Goal: Information Seeking & Learning: Find contact information

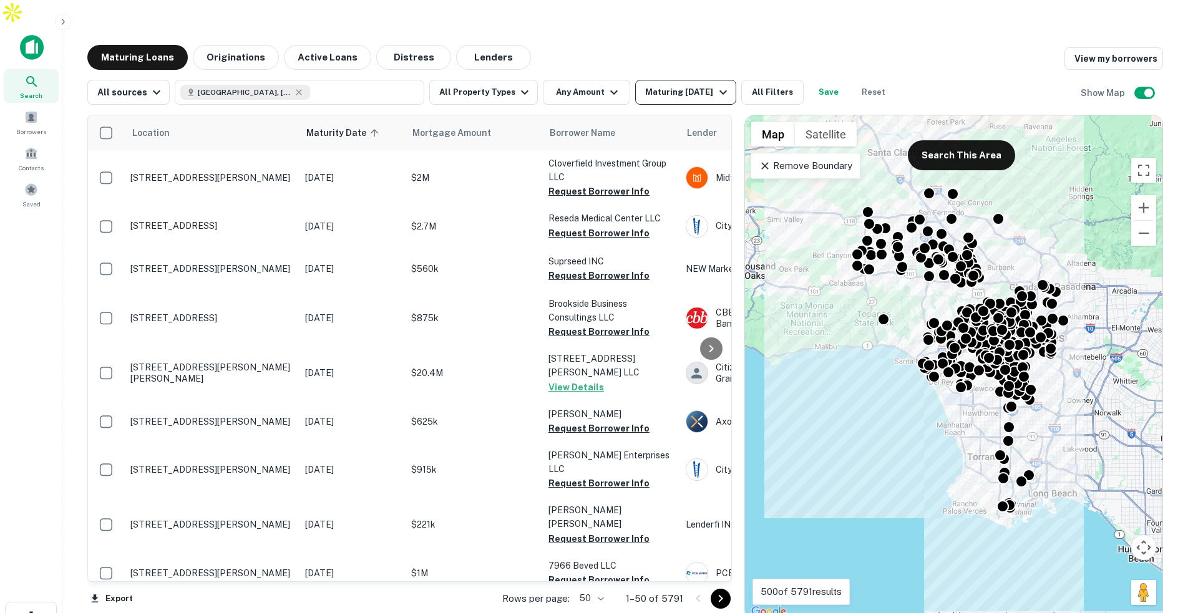
click at [703, 85] on div "Maturing In 1 Year" at bounding box center [687, 92] width 85 height 15
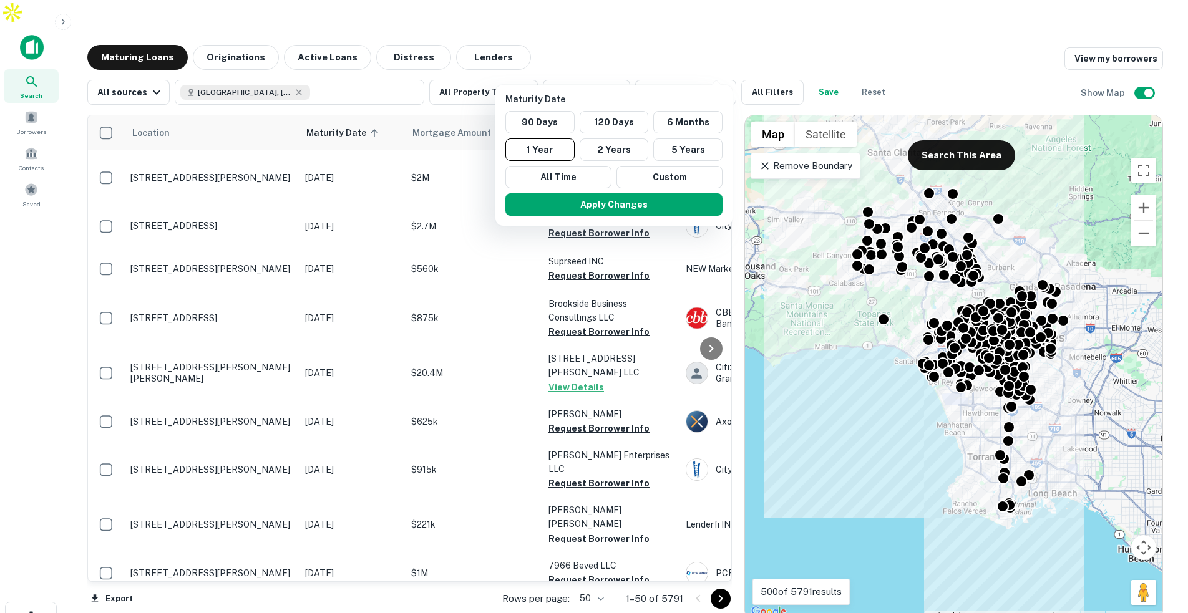
drag, startPoint x: 642, startPoint y: 28, endPoint x: 628, endPoint y: 33, distance: 14.6
click at [642, 28] on div at bounding box center [594, 306] width 1188 height 613
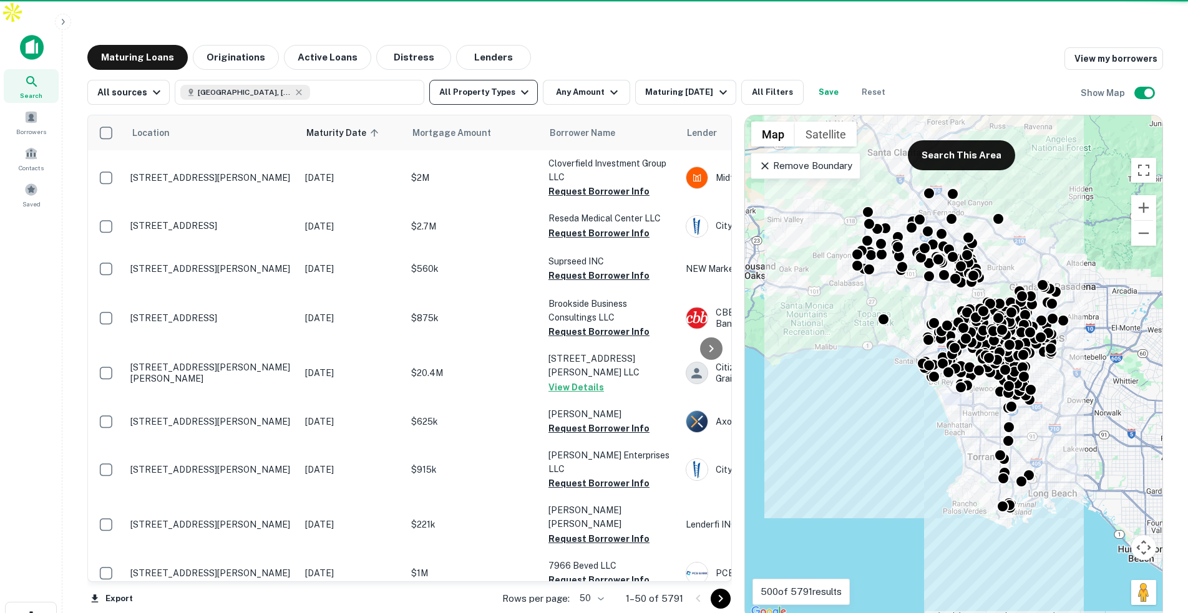
click at [517, 85] on icon "button" at bounding box center [524, 92] width 15 height 15
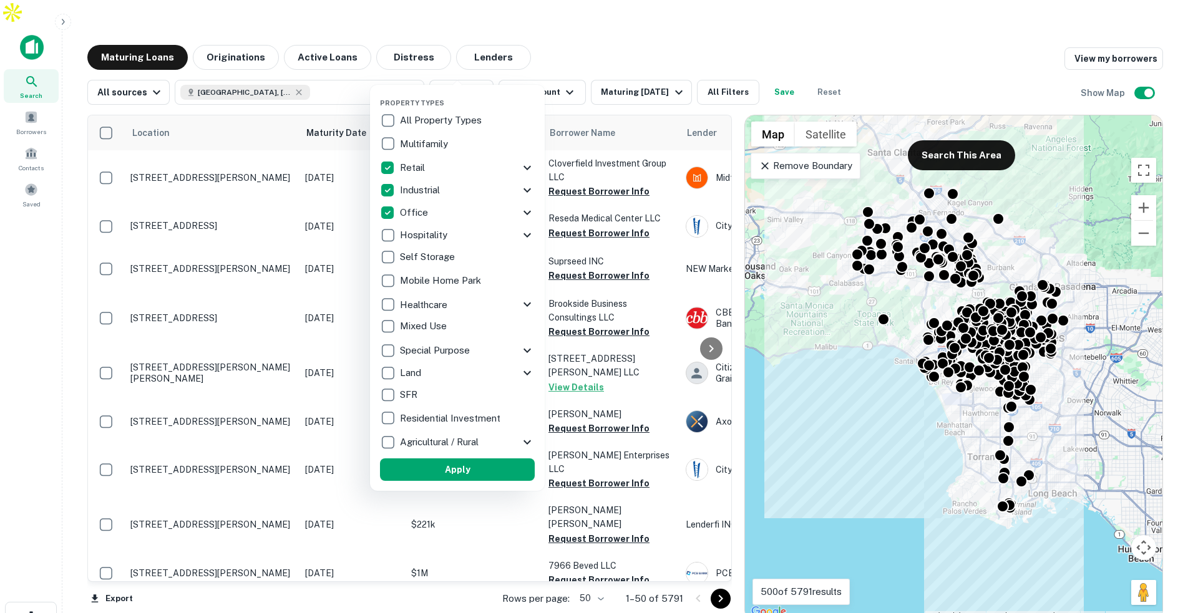
drag, startPoint x: 479, startPoint y: 465, endPoint x: 632, endPoint y: 150, distance: 349.4
click at [479, 465] on button "Apply" at bounding box center [457, 470] width 155 height 22
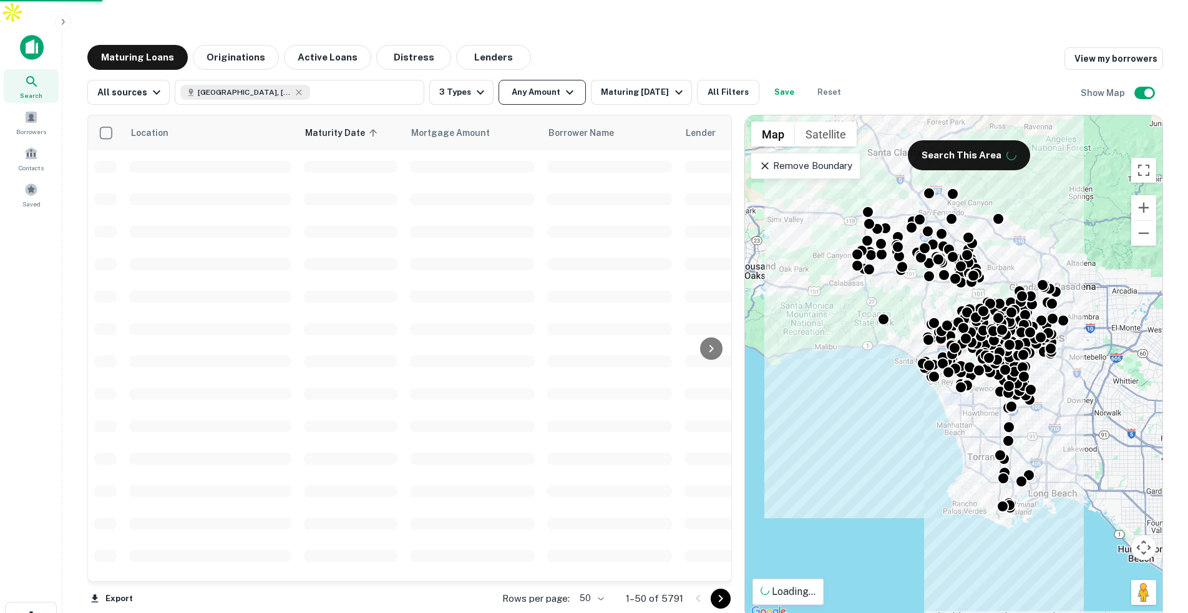
click at [549, 80] on button "Any Amount" at bounding box center [542, 92] width 87 height 25
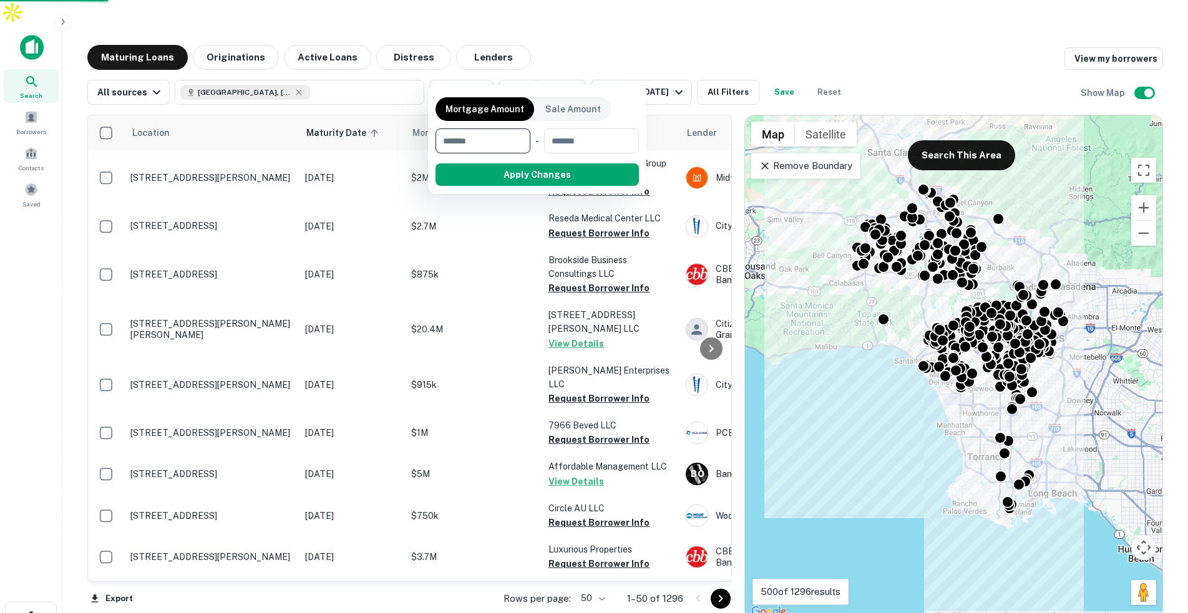
click at [650, 27] on div at bounding box center [594, 306] width 1188 height 613
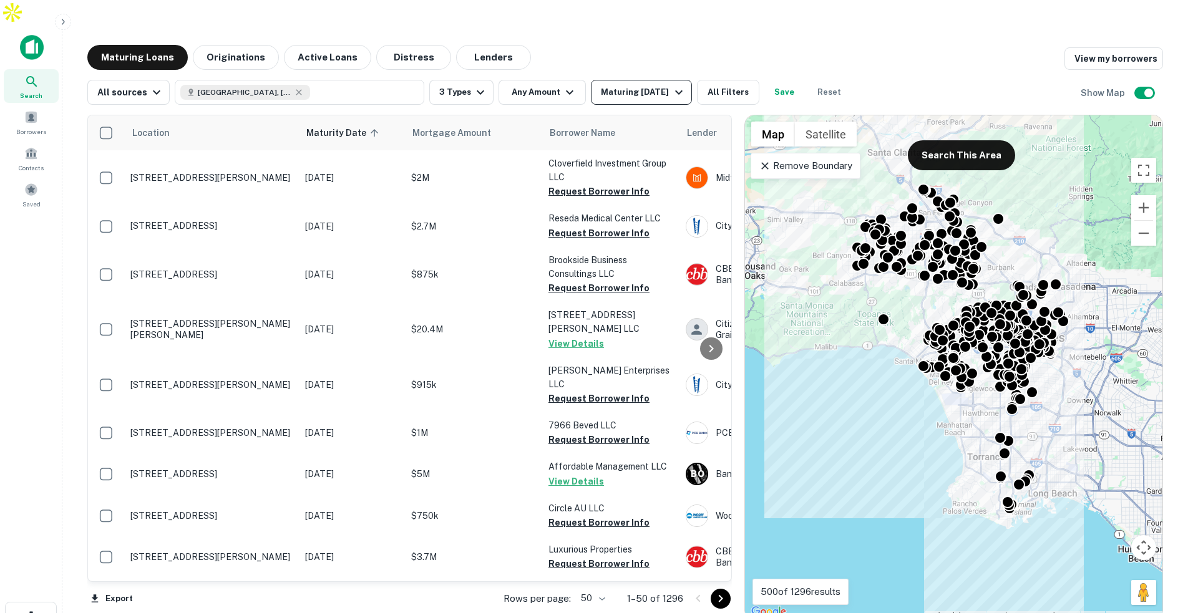
click at [671, 85] on icon "button" at bounding box center [678, 92] width 15 height 15
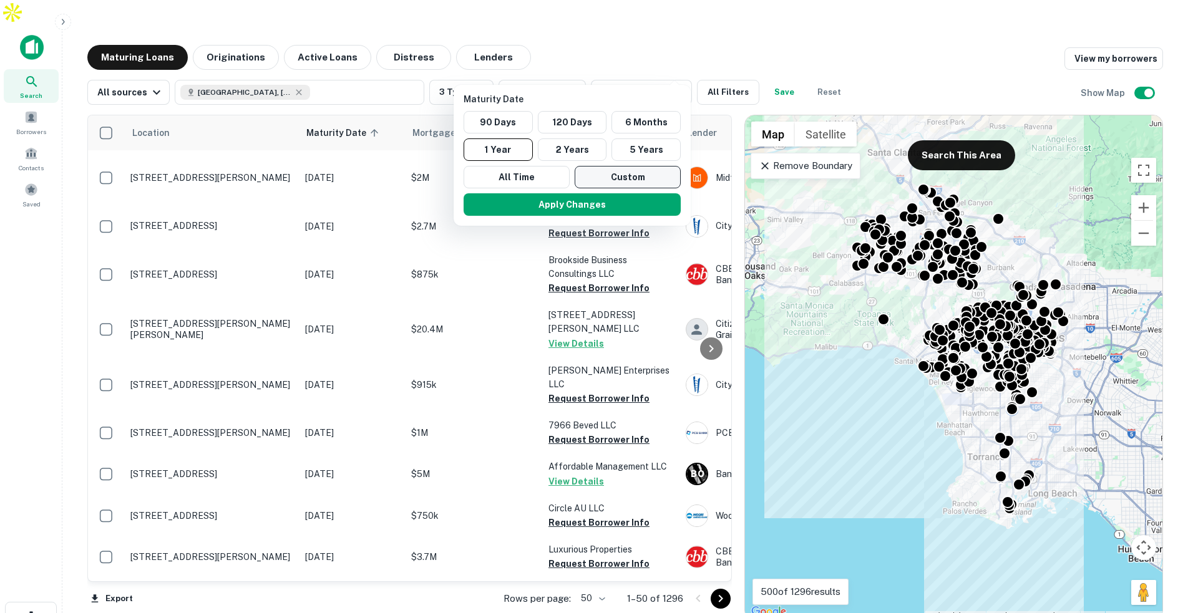
click at [619, 181] on button "Custom" at bounding box center [628, 177] width 106 height 22
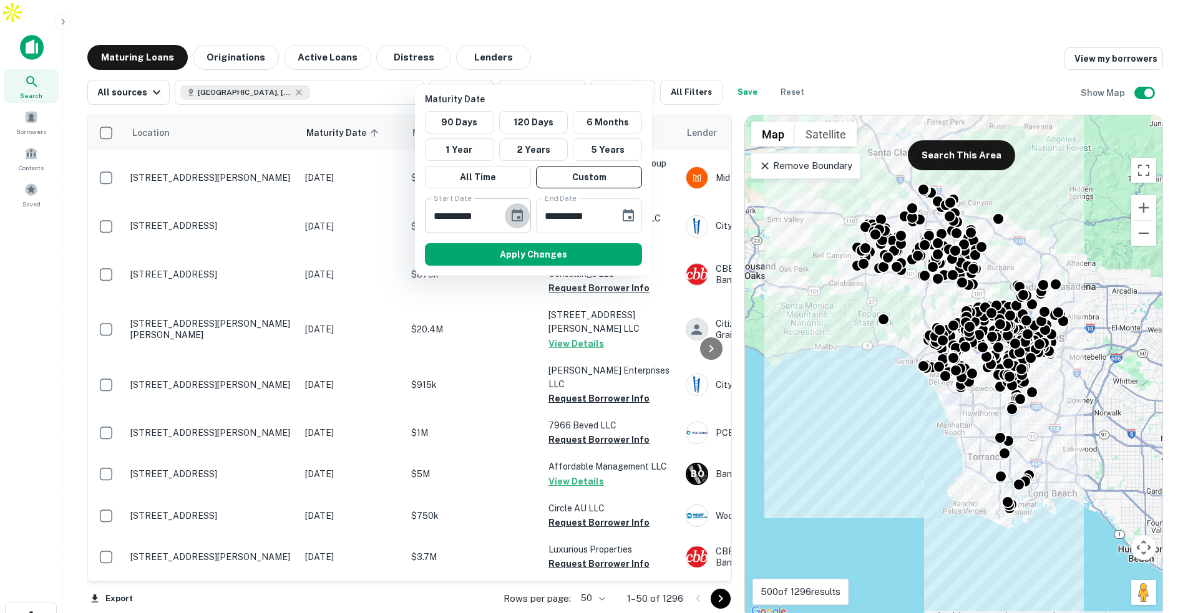
click at [514, 217] on icon "Choose date, selected date is Oct 6, 2025" at bounding box center [517, 215] width 15 height 15
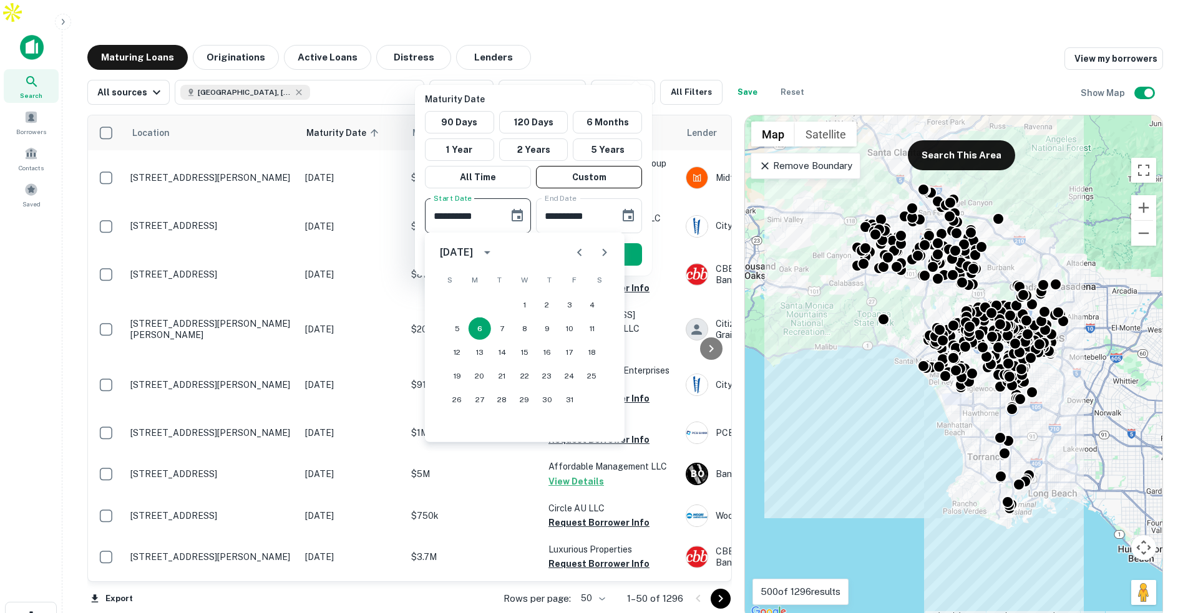
click at [603, 251] on icon "Next month" at bounding box center [604, 252] width 15 height 15
click at [457, 303] on button "1" at bounding box center [457, 305] width 22 height 22
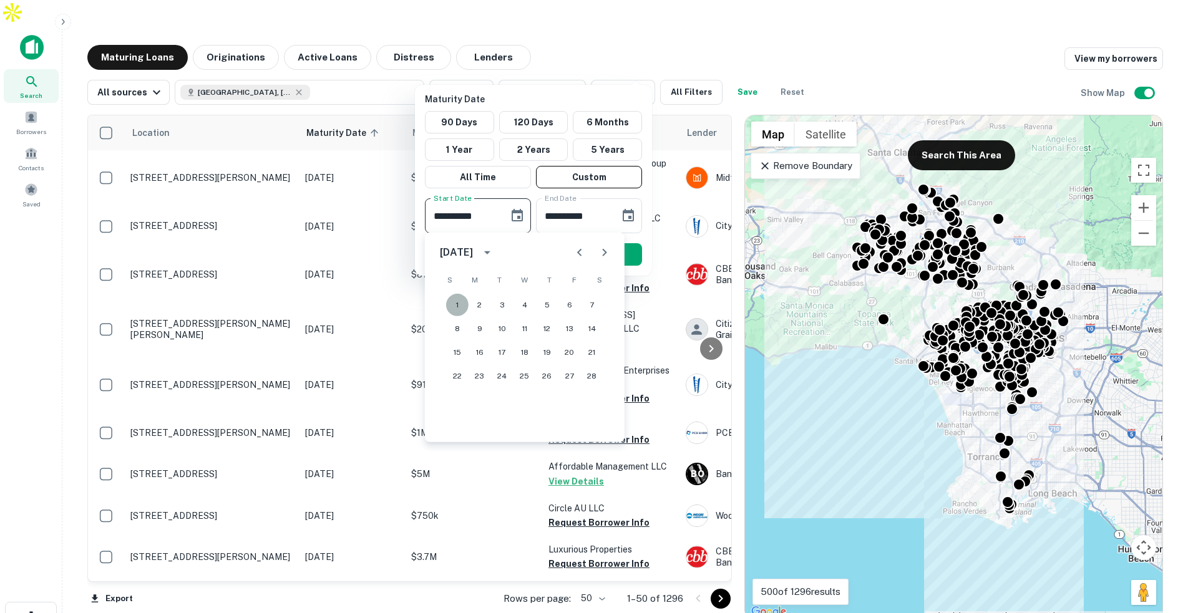
type input "**********"
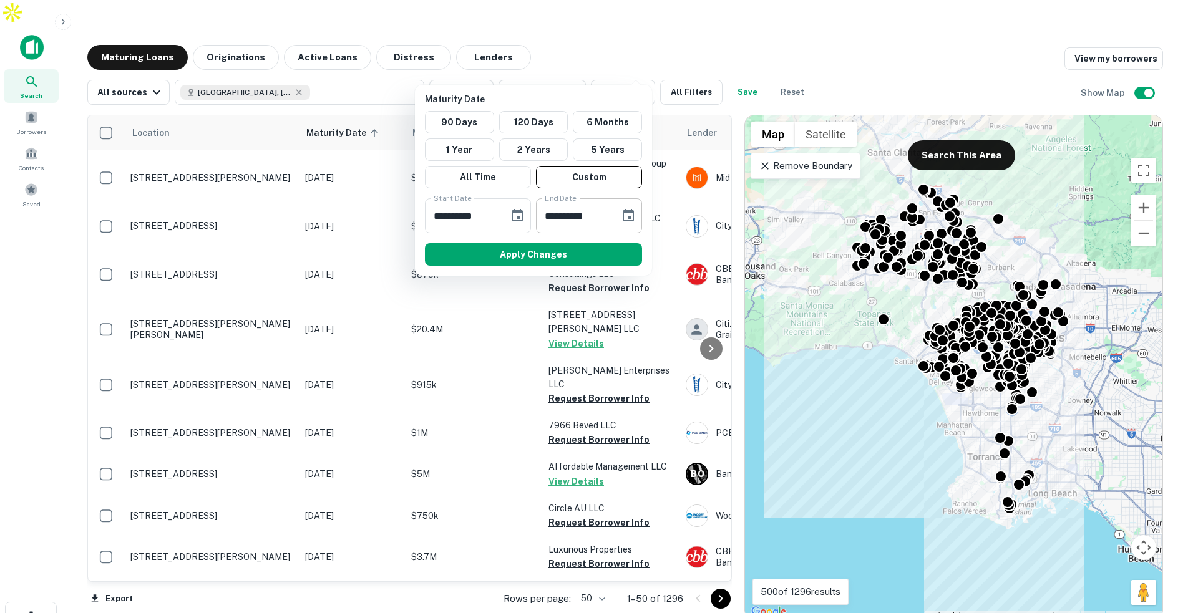
click at [635, 215] on icon "Choose date, selected date is Apr 4, 2026" at bounding box center [628, 215] width 15 height 15
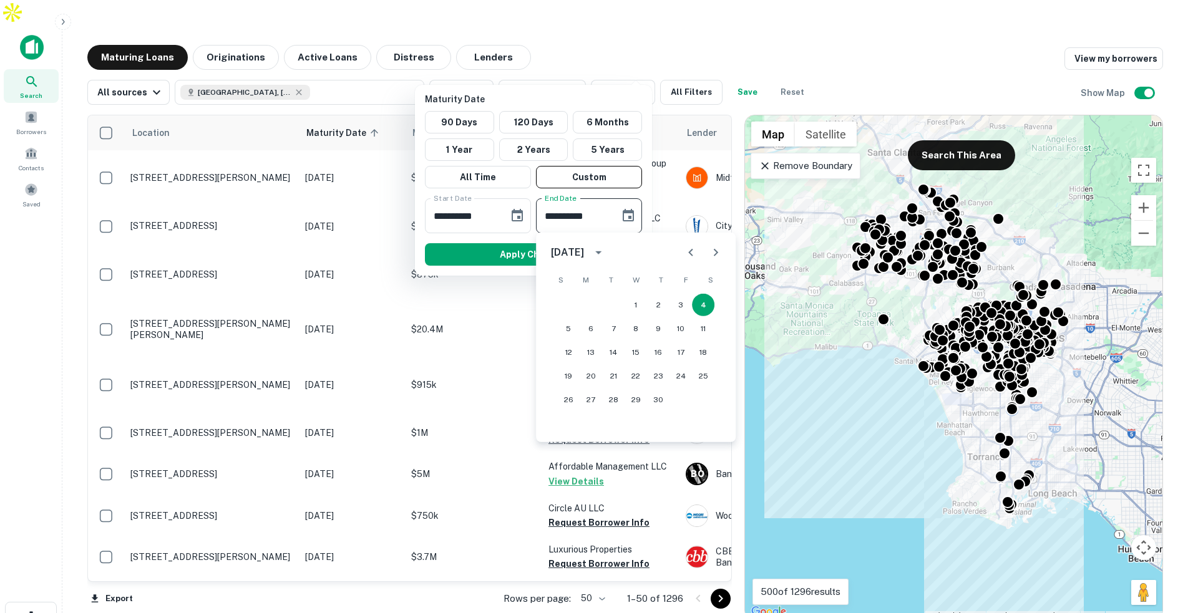
click at [719, 251] on icon "Next month" at bounding box center [715, 252] width 15 height 15
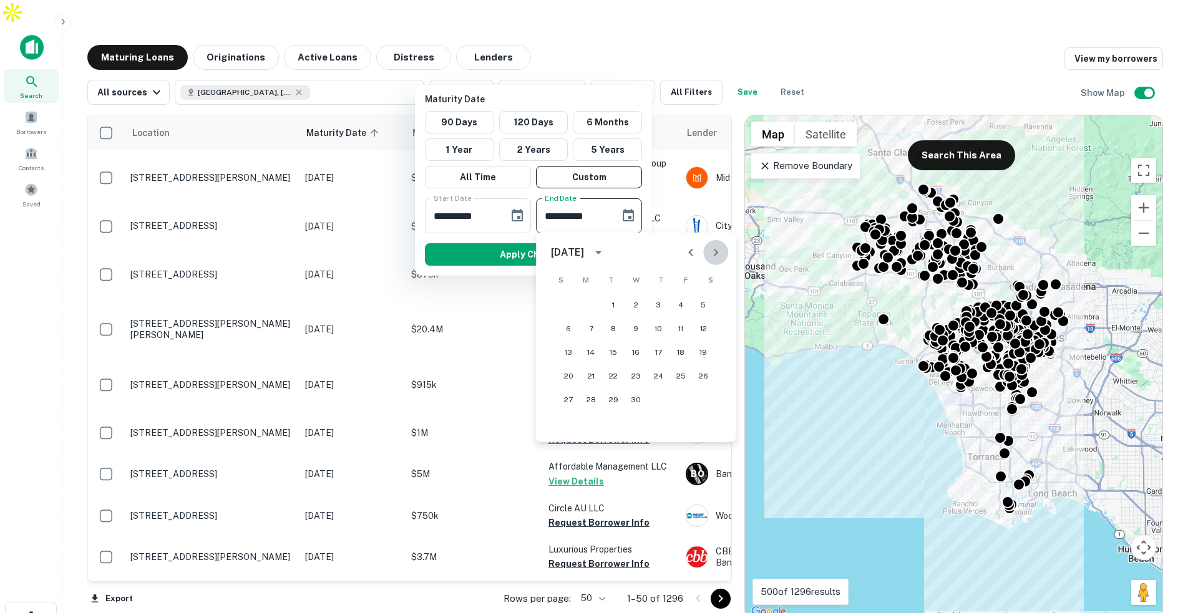
click at [719, 251] on icon "Next month" at bounding box center [715, 252] width 15 height 15
click at [567, 303] on button "1" at bounding box center [568, 305] width 22 height 22
type input "**********"
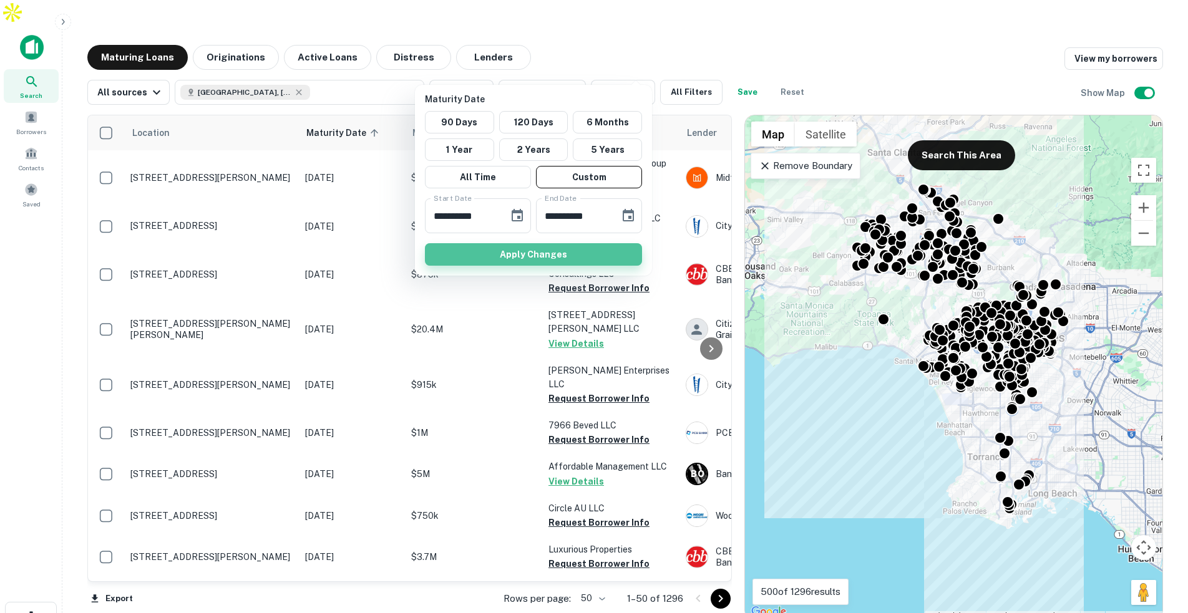
click at [608, 256] on button "Apply Changes" at bounding box center [533, 254] width 217 height 22
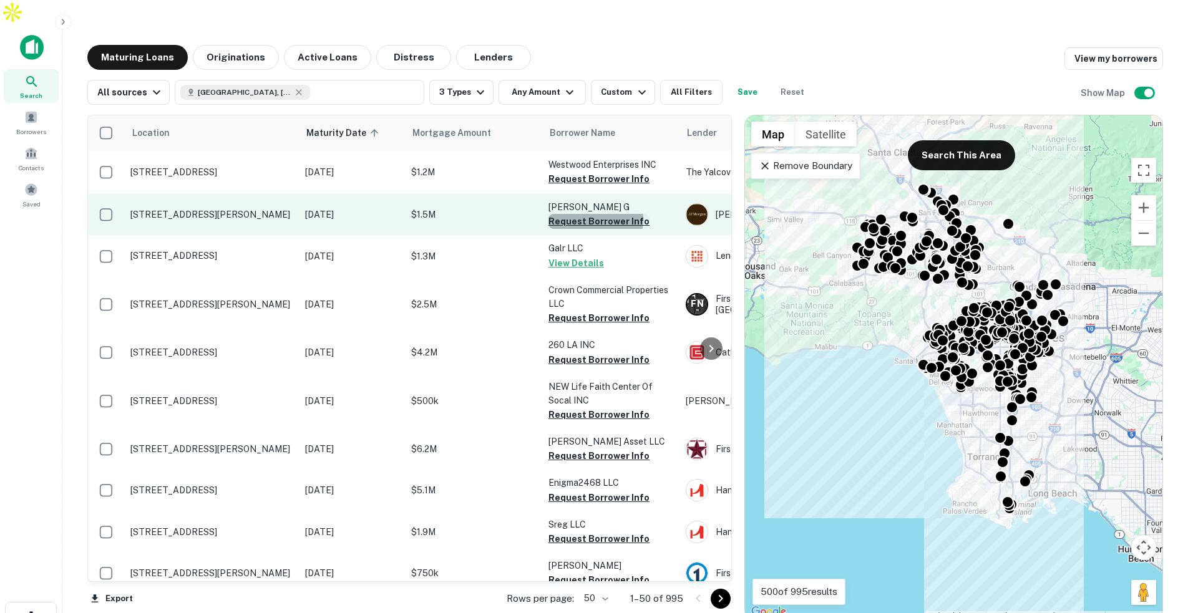
click at [580, 214] on button "Request Borrower Info" at bounding box center [599, 221] width 101 height 15
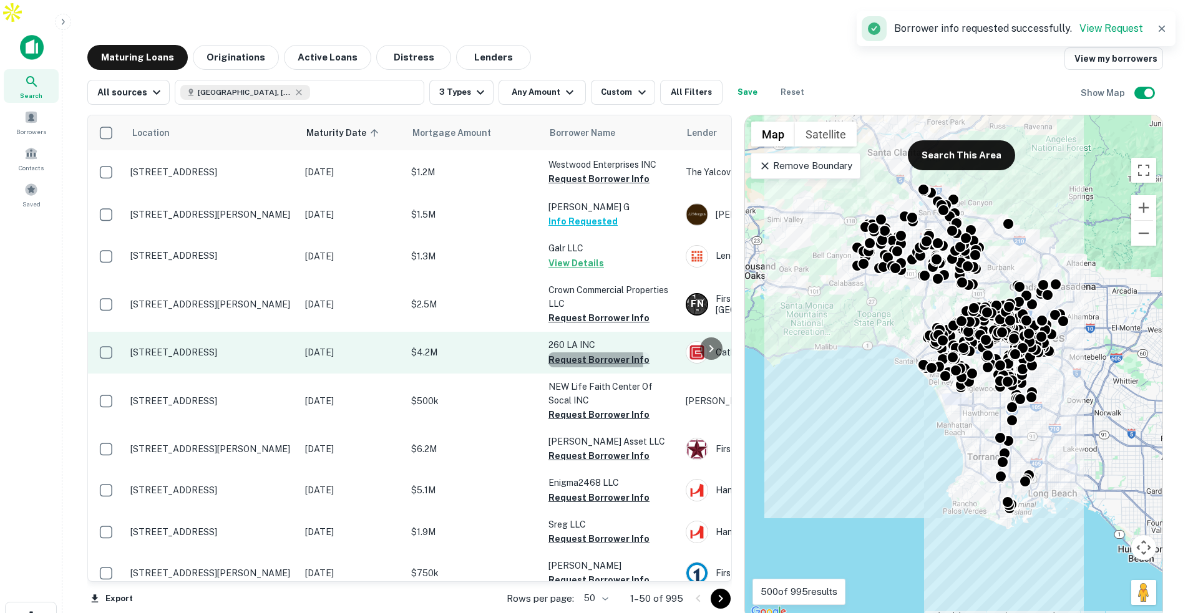
click at [580, 353] on button "Request Borrower Info" at bounding box center [599, 360] width 101 height 15
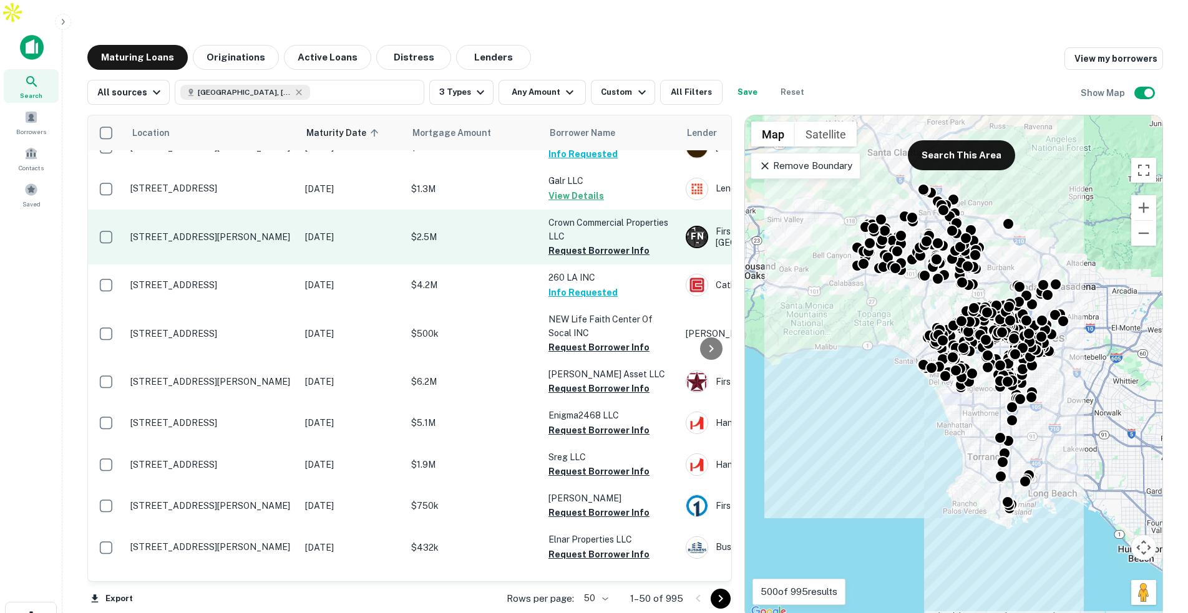
scroll to position [40, 0]
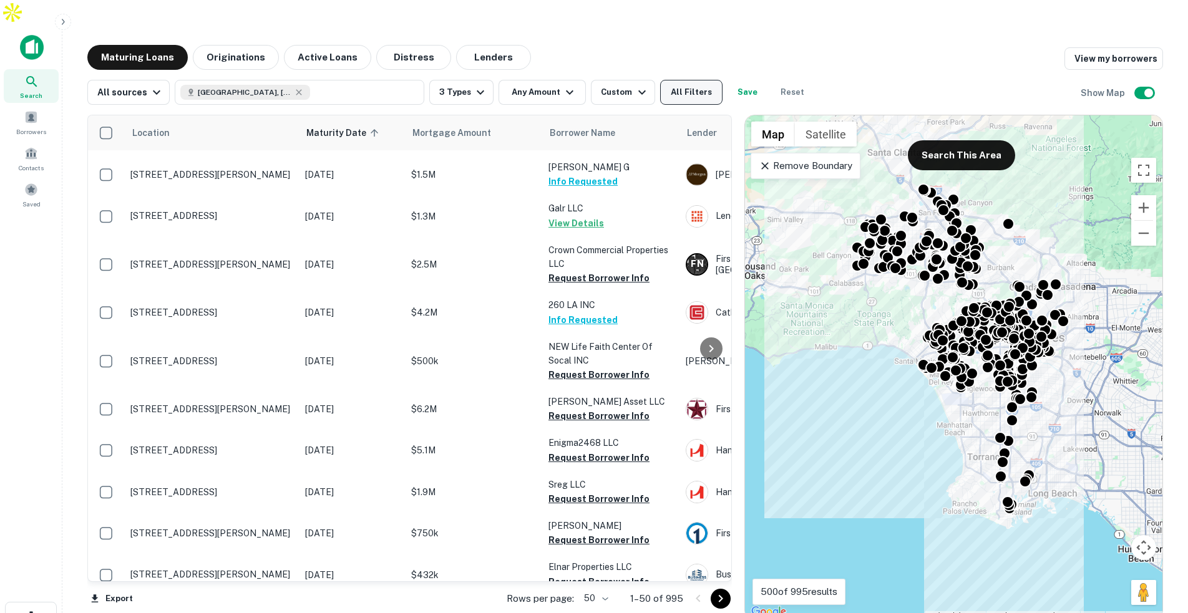
click at [701, 80] on button "All Filters" at bounding box center [691, 92] width 62 height 25
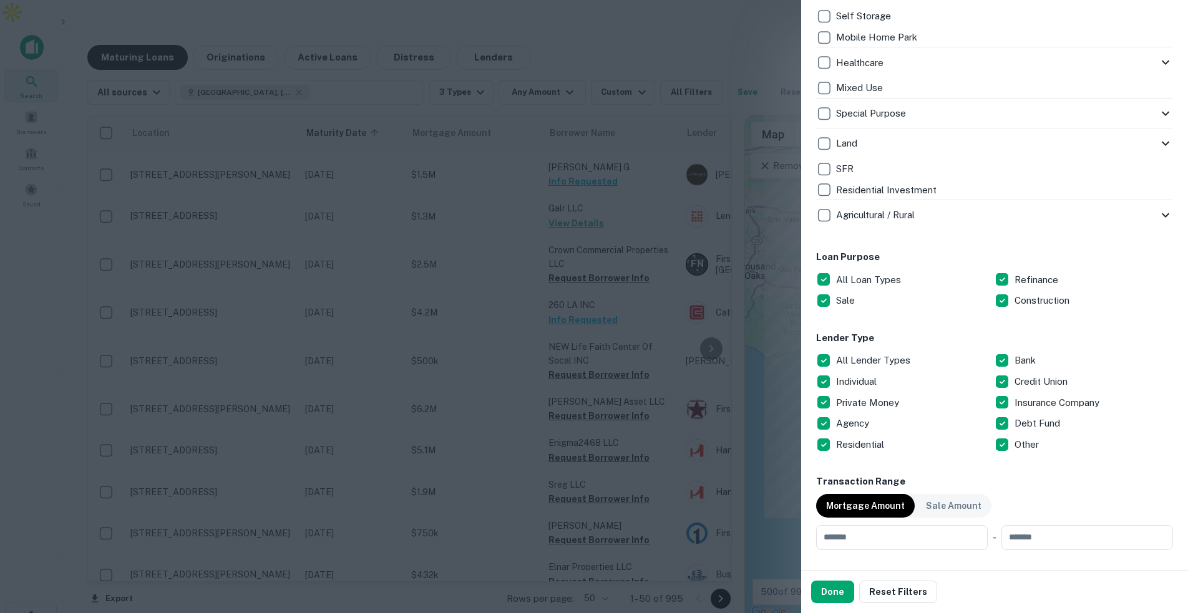
scroll to position [460, 0]
click at [628, 29] on div at bounding box center [594, 306] width 1188 height 613
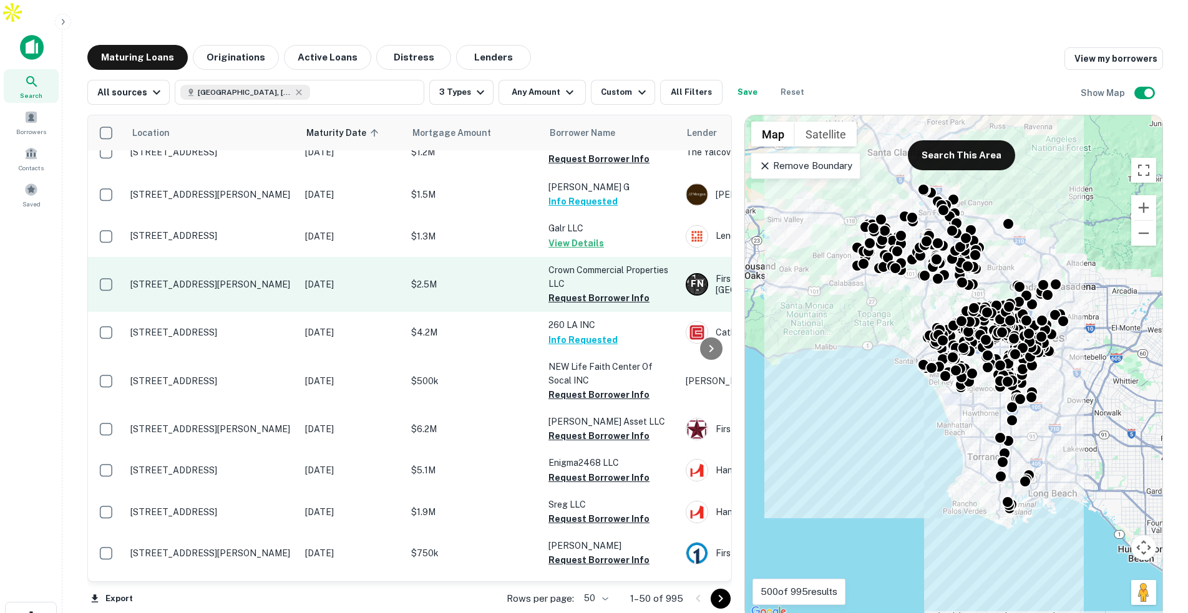
scroll to position [0, 0]
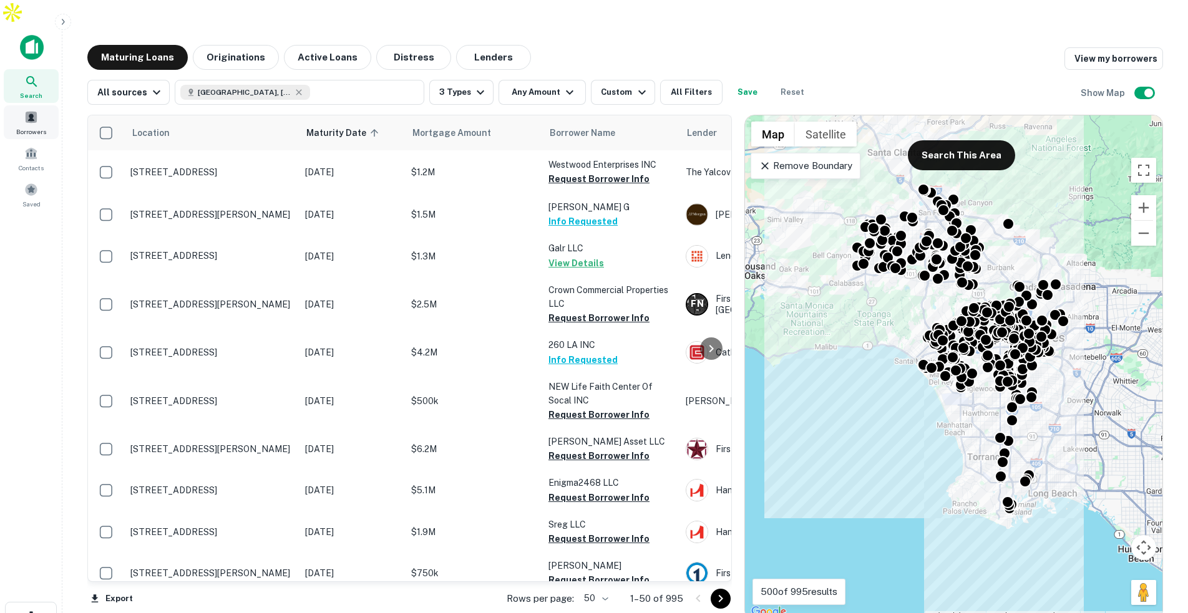
click at [37, 110] on span at bounding box center [31, 117] width 14 height 14
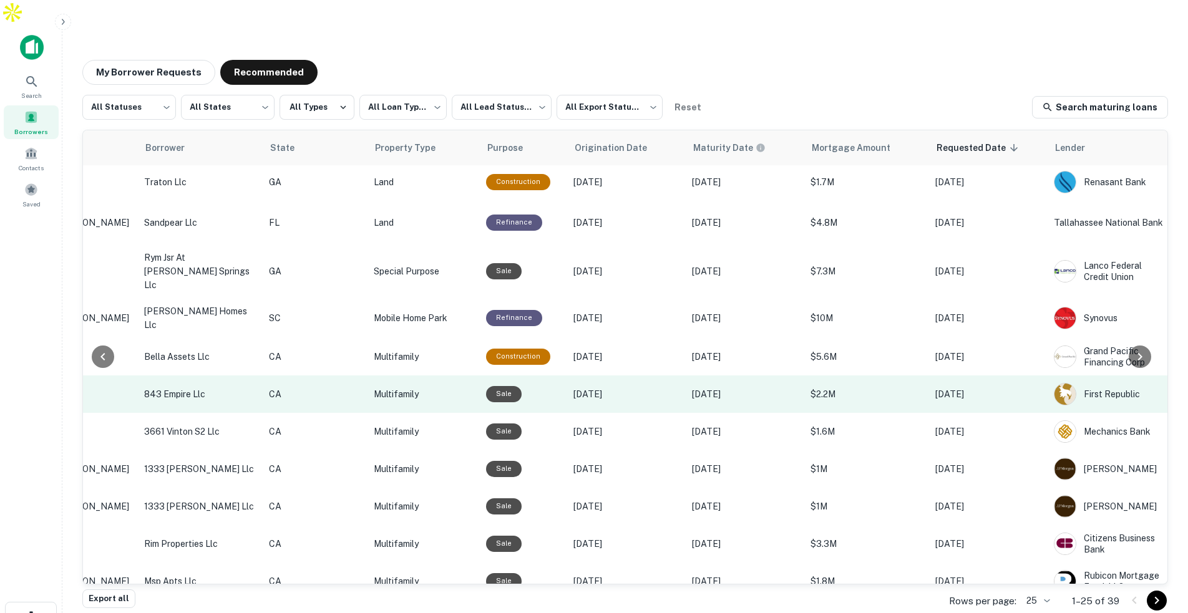
scroll to position [15, 268]
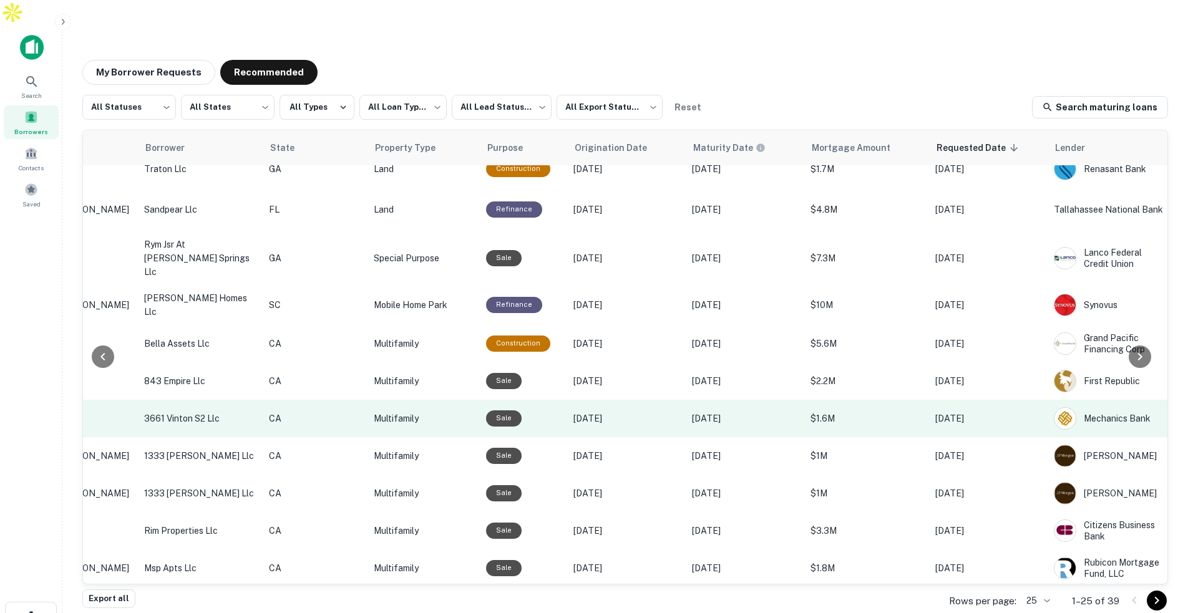
click at [520, 400] on td "Sale" at bounding box center [523, 418] width 87 height 37
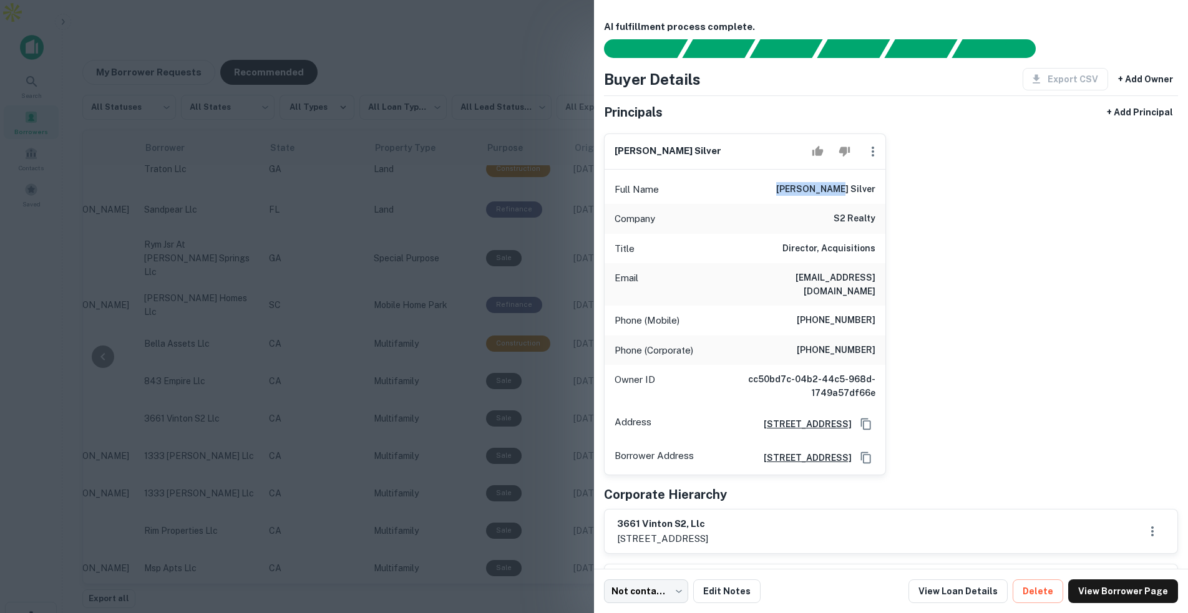
drag, startPoint x: 819, startPoint y: 184, endPoint x: 869, endPoint y: 188, distance: 50.7
click at [869, 188] on div "Full Name evan h. silver" at bounding box center [745, 190] width 281 height 30
drag, startPoint x: 842, startPoint y: 218, endPoint x: 872, endPoint y: 219, distance: 30.0
click at [872, 219] on h6 "s2 realty" at bounding box center [855, 219] width 42 height 15
drag, startPoint x: 791, startPoint y: 245, endPoint x: 861, endPoint y: 247, distance: 70.6
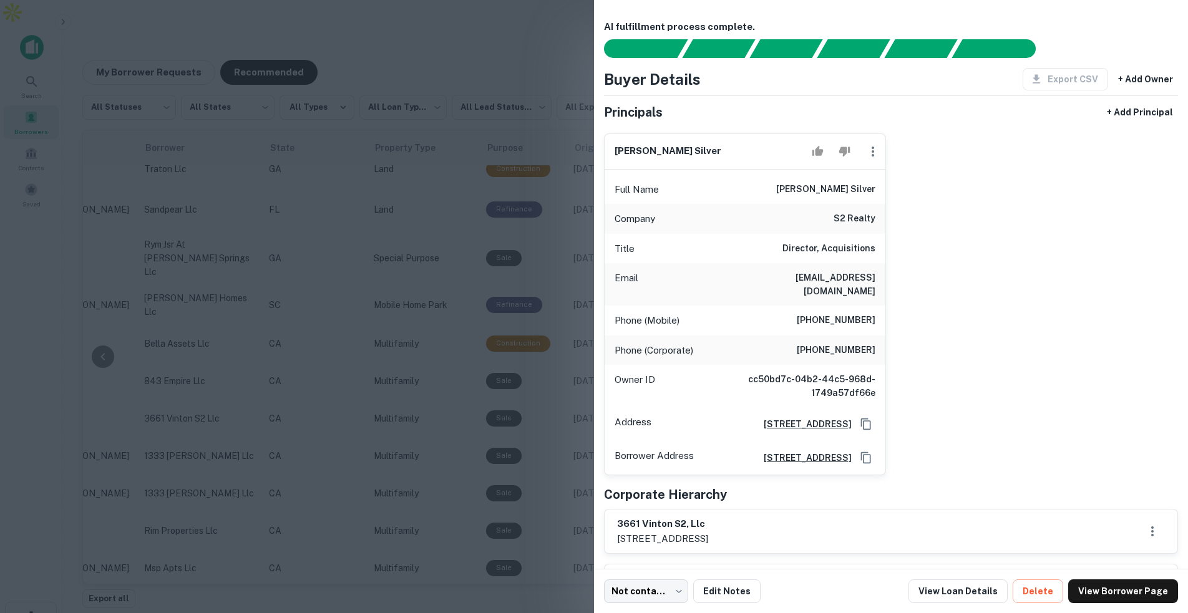
click at [861, 247] on h6 "Director, Acquisitions" at bounding box center [829, 248] width 93 height 15
drag, startPoint x: 783, startPoint y: 280, endPoint x: 865, endPoint y: 280, distance: 82.4
click at [865, 280] on div "Email evan@s2realtyllc.com" at bounding box center [745, 284] width 281 height 42
drag, startPoint x: 812, startPoint y: 305, endPoint x: 880, endPoint y: 311, distance: 68.9
click at [880, 311] on div "Phone (Mobile) (310) 432-4399" at bounding box center [745, 321] width 281 height 30
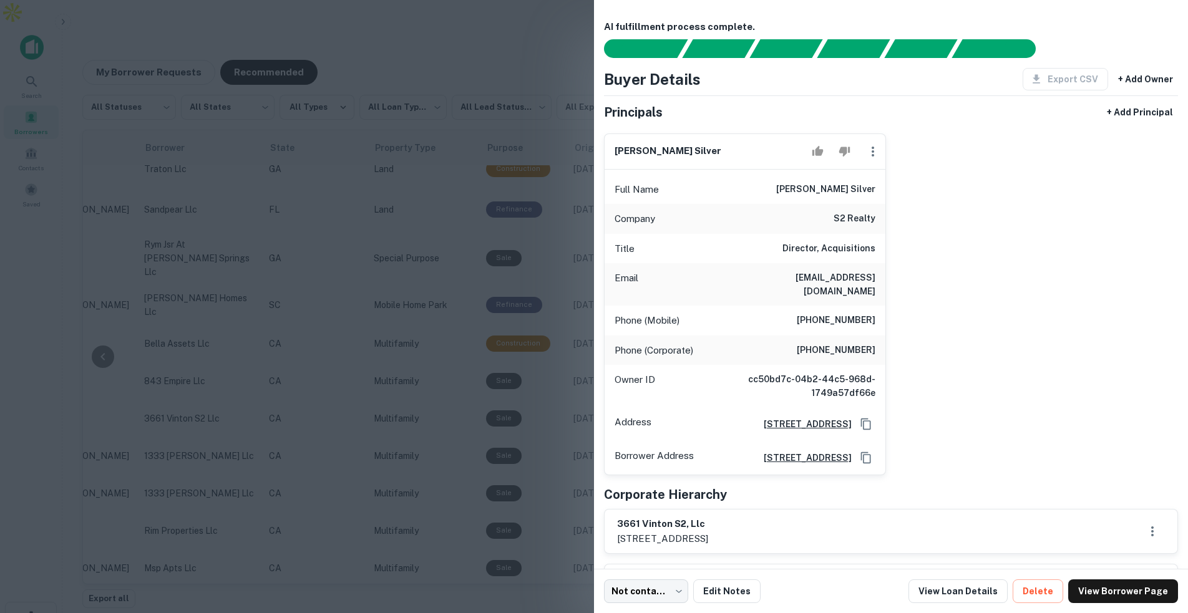
click at [351, 18] on div at bounding box center [594, 306] width 1188 height 613
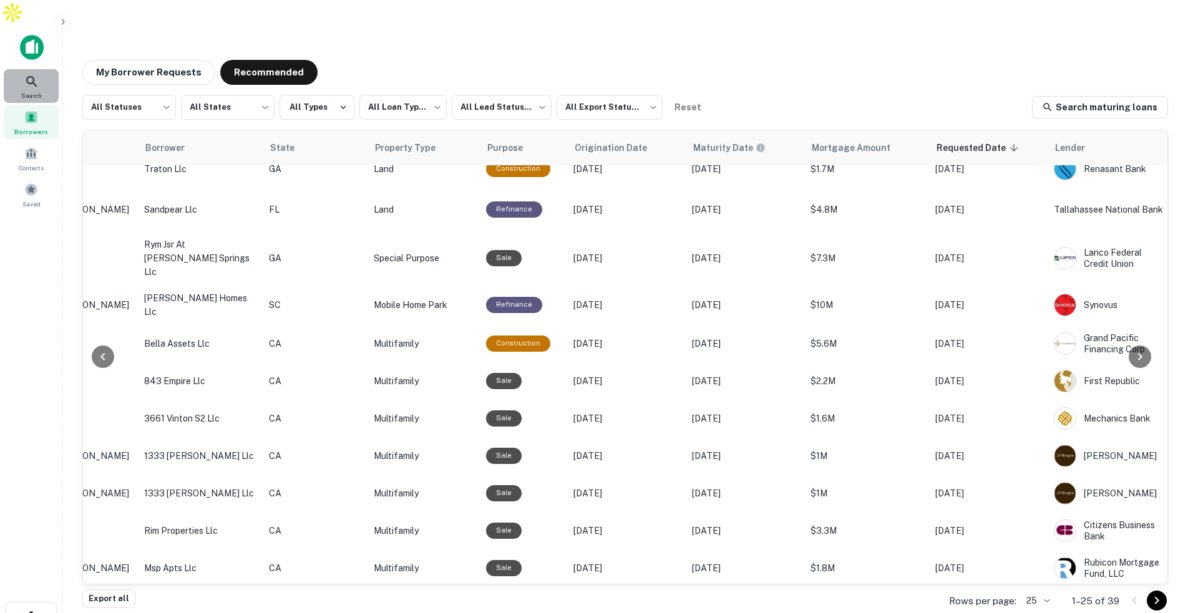
click at [31, 76] on icon at bounding box center [31, 81] width 11 height 11
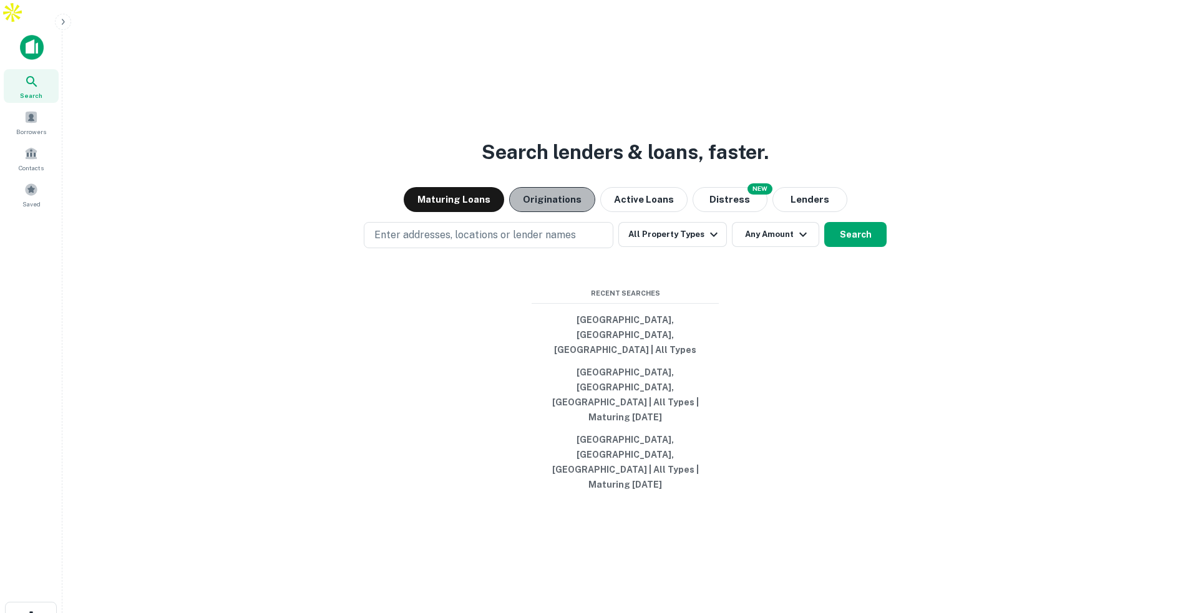
click at [562, 212] on button "Originations" at bounding box center [552, 199] width 86 height 25
click at [646, 338] on button "[GEOGRAPHIC_DATA], [GEOGRAPHIC_DATA], [GEOGRAPHIC_DATA] | All Types" at bounding box center [625, 335] width 187 height 52
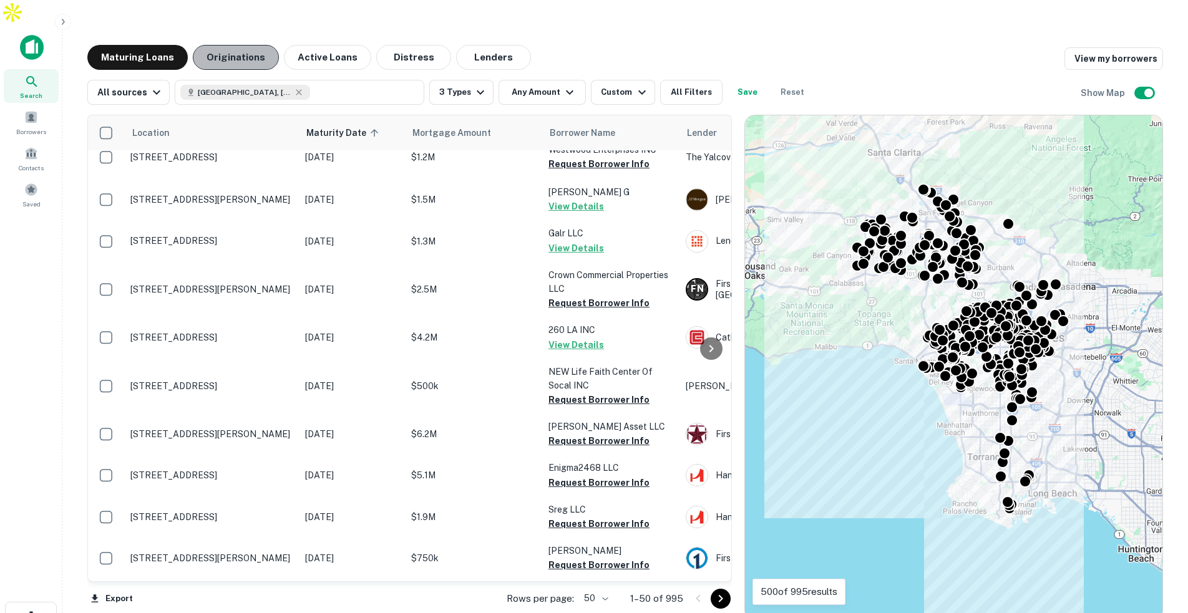
scroll to position [15, 0]
click at [240, 45] on button "Originations" at bounding box center [236, 57] width 86 height 25
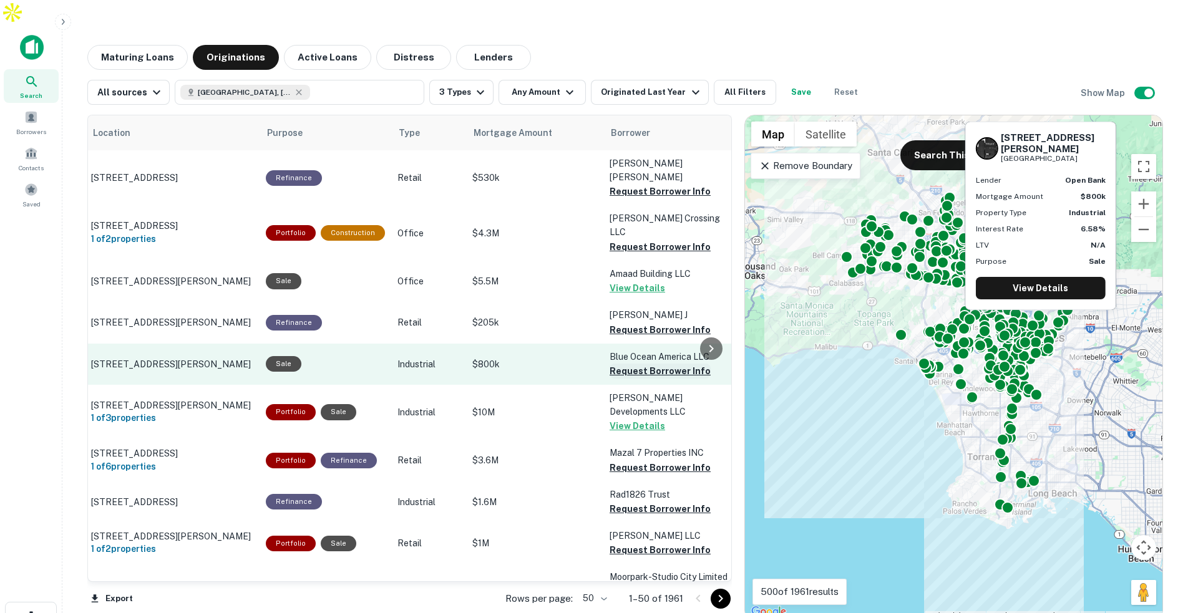
scroll to position [0, 37]
click at [627, 364] on button "Request Borrower Info" at bounding box center [662, 371] width 101 height 15
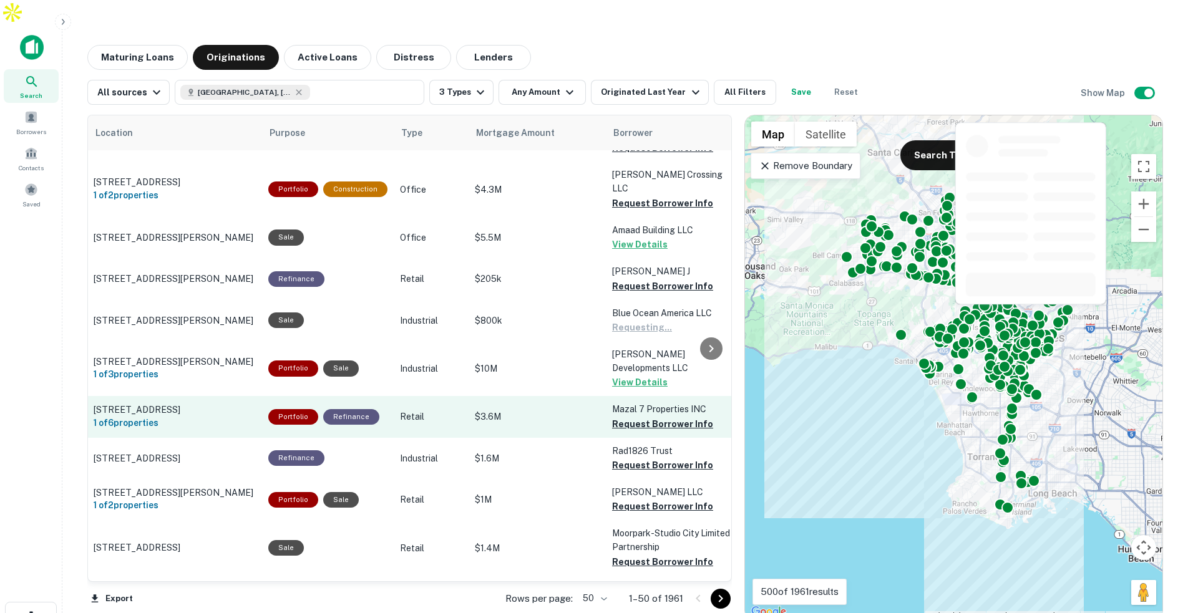
scroll to position [72, 37]
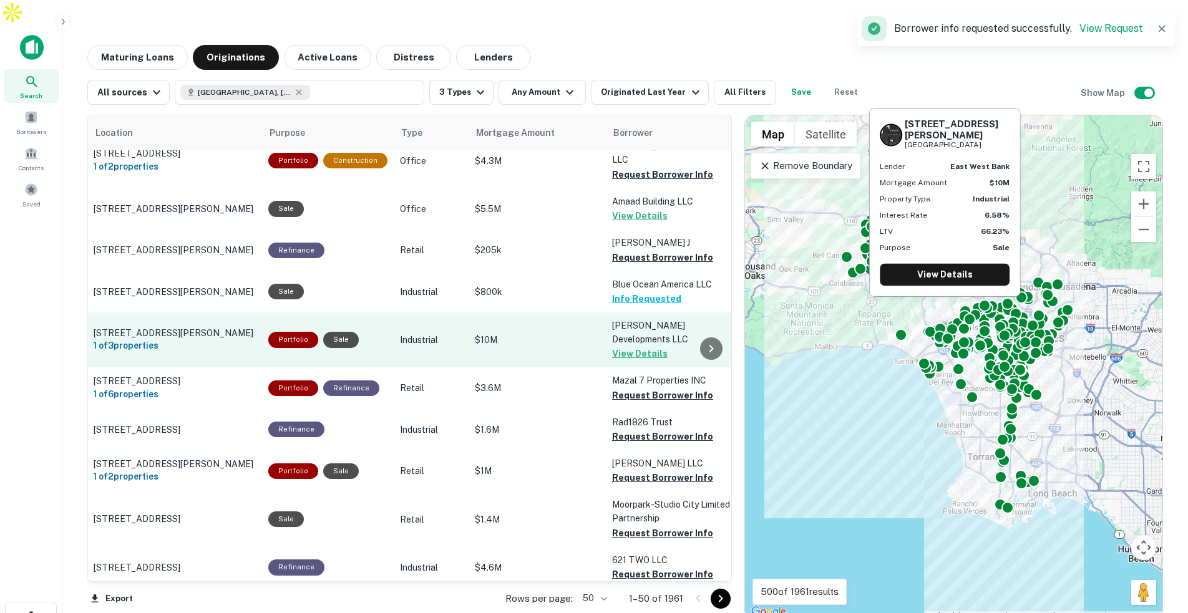
click at [535, 333] on p "$10M" at bounding box center [537, 340] width 125 height 14
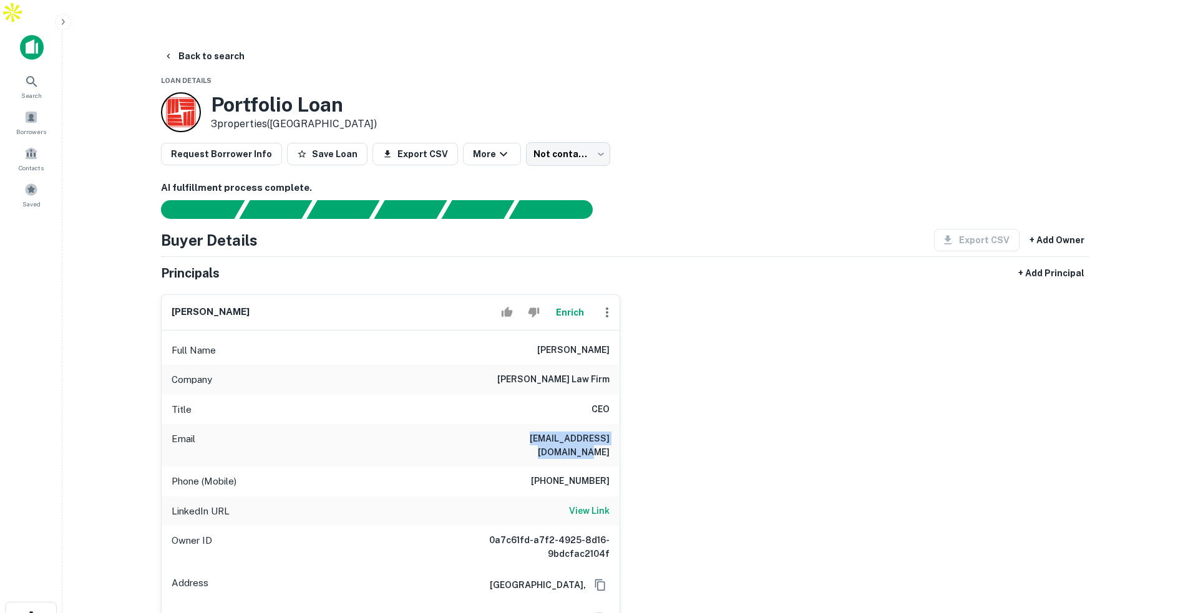
drag, startPoint x: 483, startPoint y: 411, endPoint x: 595, endPoint y: 421, distance: 112.1
click at [595, 424] on div "Email [EMAIL_ADDRESS][DOMAIN_NAME]" at bounding box center [391, 445] width 458 height 42
click at [617, 365] on div "Company [PERSON_NAME] law firm" at bounding box center [391, 380] width 458 height 30
click at [216, 45] on button "Back to search" at bounding box center [204, 56] width 91 height 22
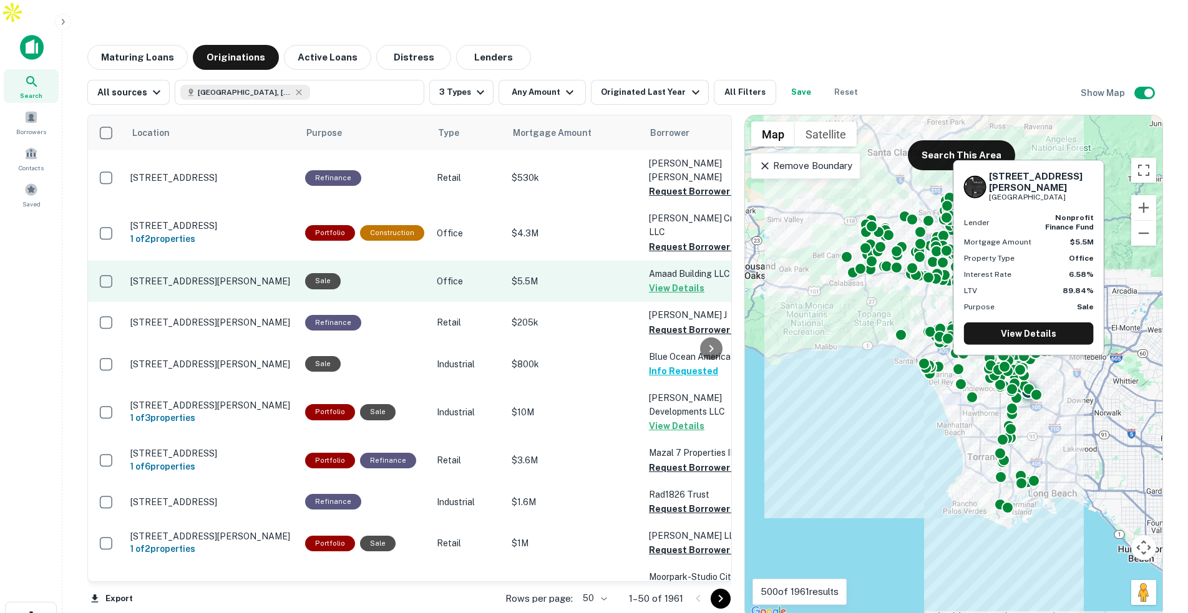
click at [557, 261] on td "$5.5M" at bounding box center [573, 281] width 137 height 41
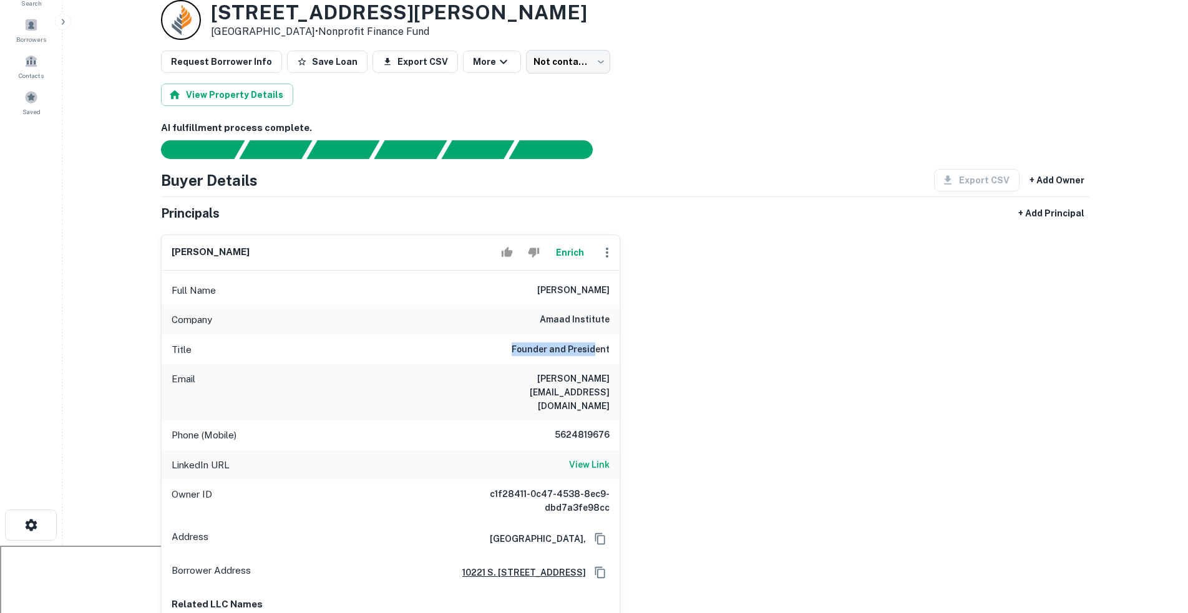
drag, startPoint x: 523, startPoint y: 326, endPoint x: 597, endPoint y: 330, distance: 73.8
click at [597, 335] on div "Title Founder and President" at bounding box center [391, 350] width 458 height 30
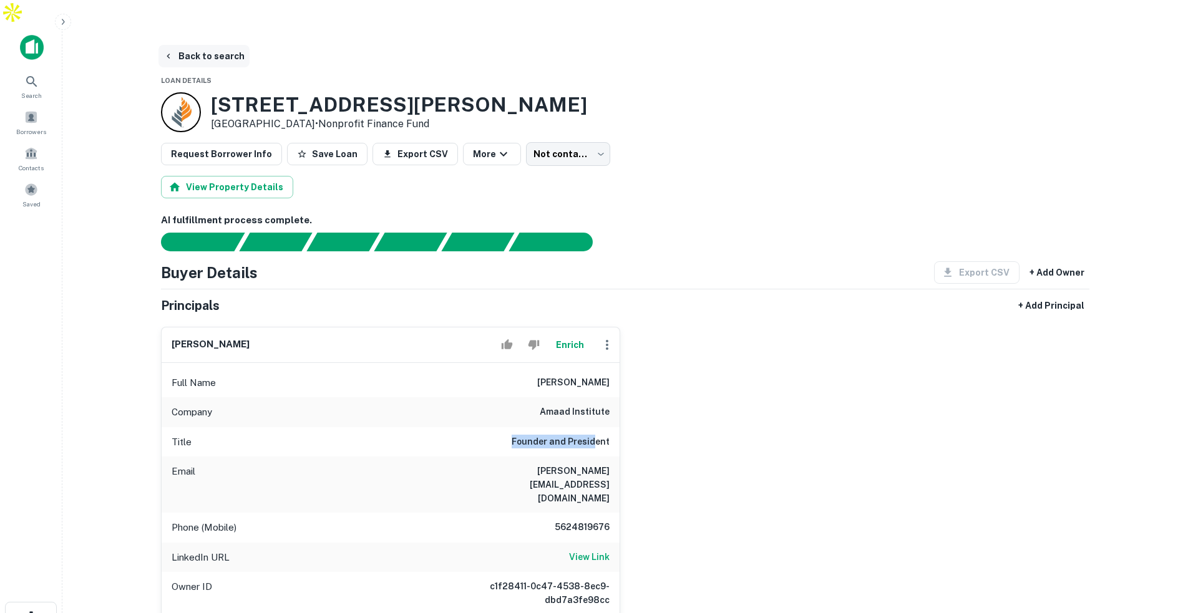
click at [206, 45] on button "Back to search" at bounding box center [204, 56] width 91 height 22
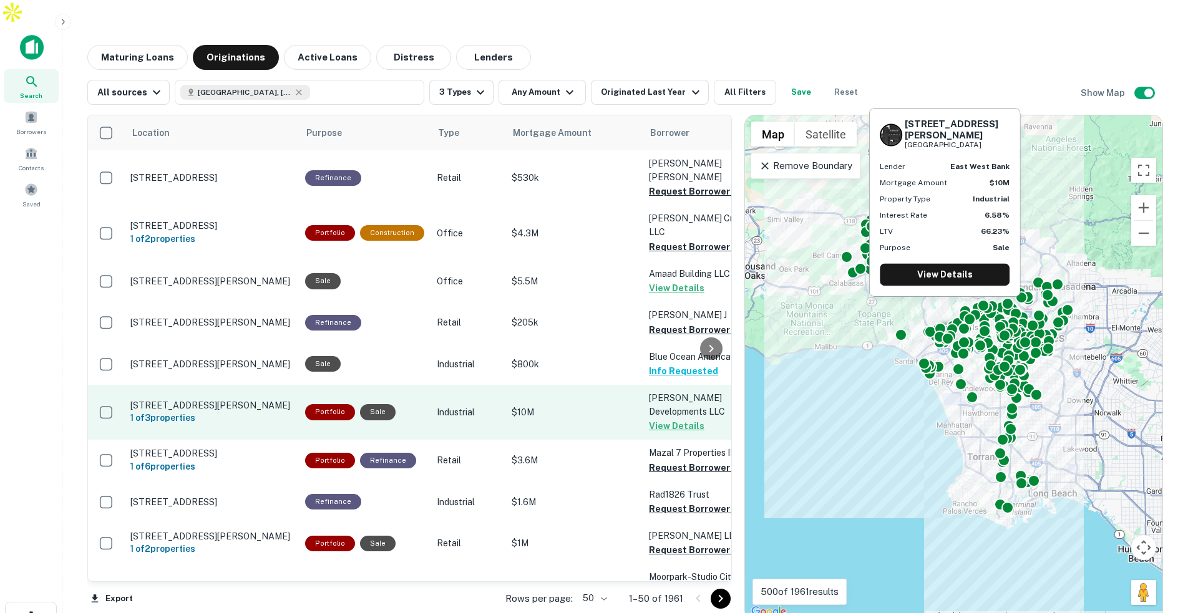
click at [543, 406] on p "$10M" at bounding box center [574, 413] width 125 height 14
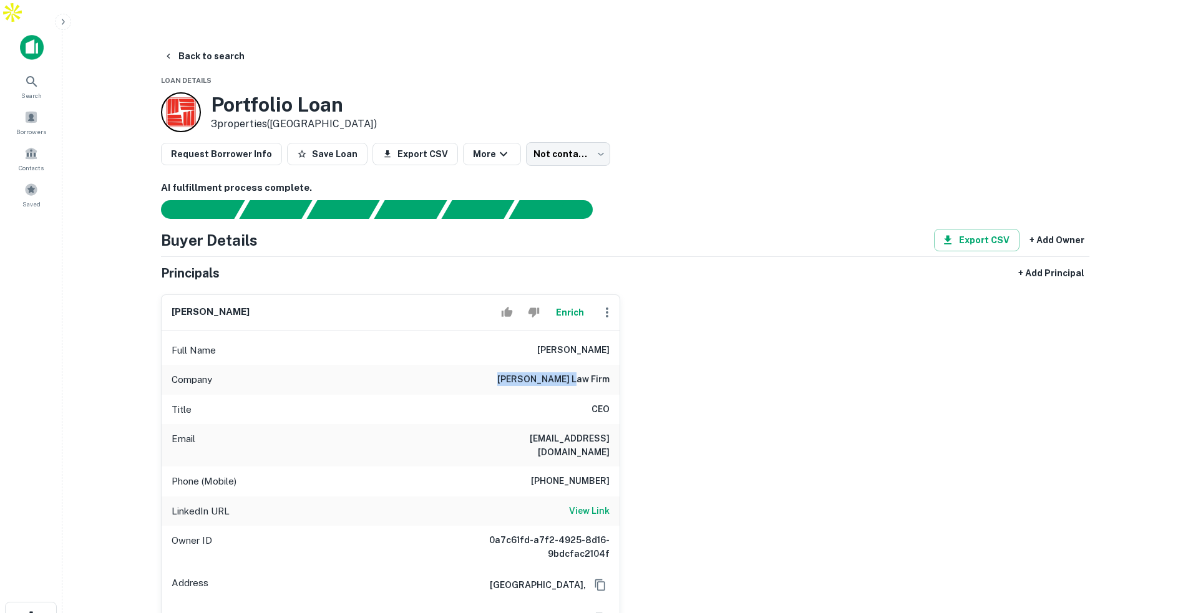
drag, startPoint x: 541, startPoint y: 356, endPoint x: 602, endPoint y: 359, distance: 61.3
click at [602, 373] on h6 "[PERSON_NAME] law firm" at bounding box center [553, 380] width 112 height 15
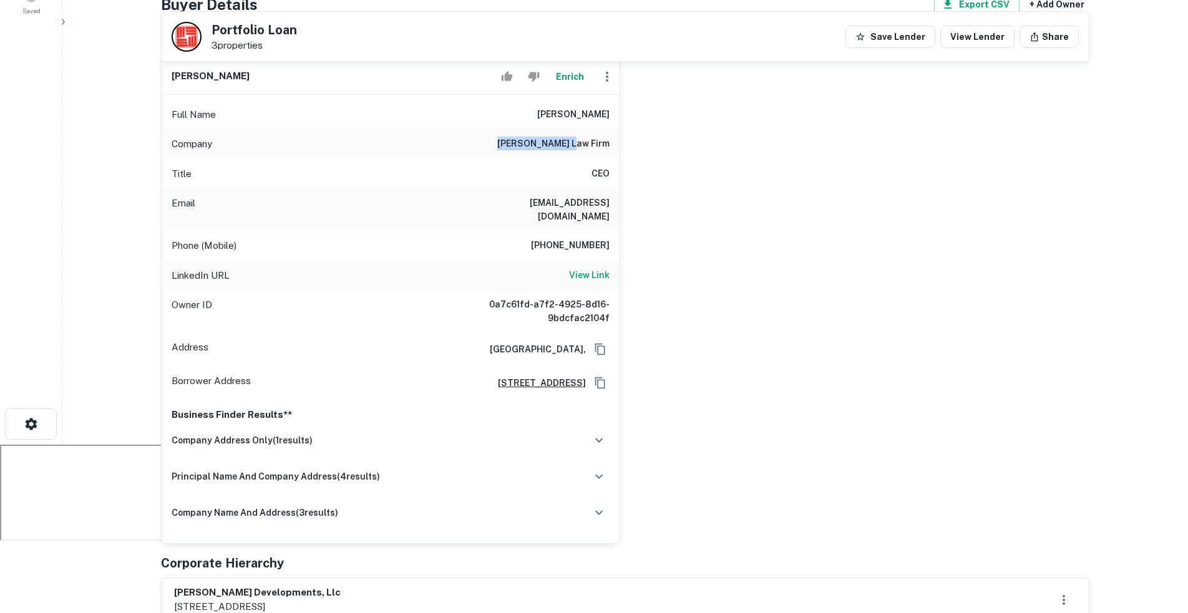
scroll to position [159, 0]
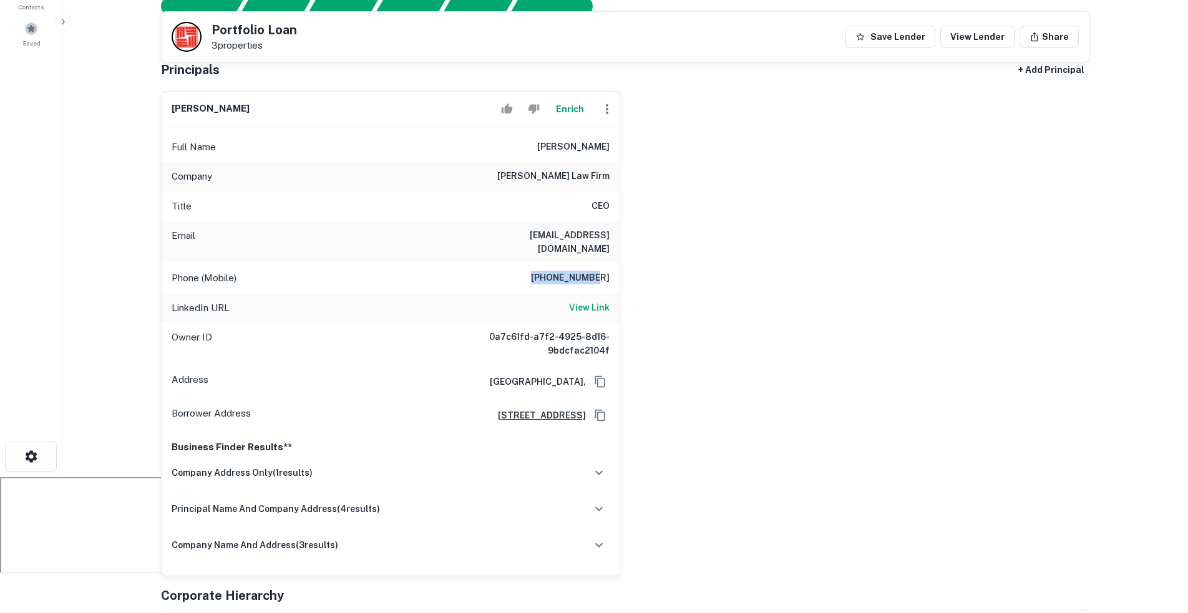
drag, startPoint x: 552, startPoint y: 241, endPoint x: 612, endPoint y: 243, distance: 59.9
click at [612, 263] on div "Phone (Mobile) [PHONE_NUMBER]" at bounding box center [391, 278] width 458 height 30
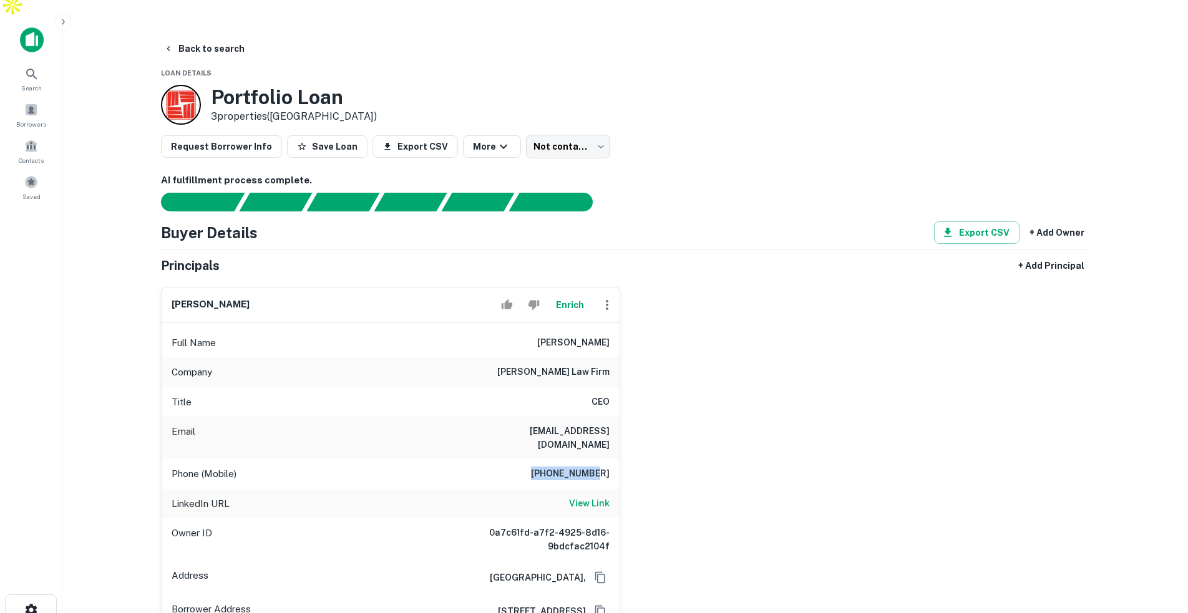
scroll to position [0, 0]
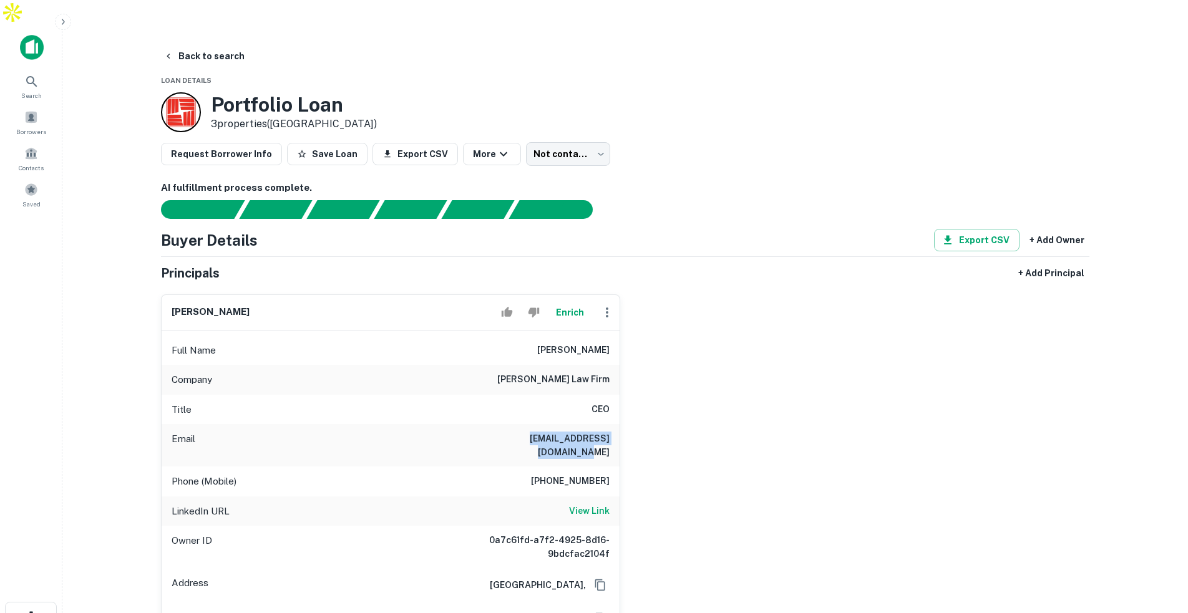
drag, startPoint x: 486, startPoint y: 413, endPoint x: 606, endPoint y: 417, distance: 119.9
click at [606, 432] on h6 "[EMAIL_ADDRESS][DOMAIN_NAME]" at bounding box center [535, 445] width 150 height 27
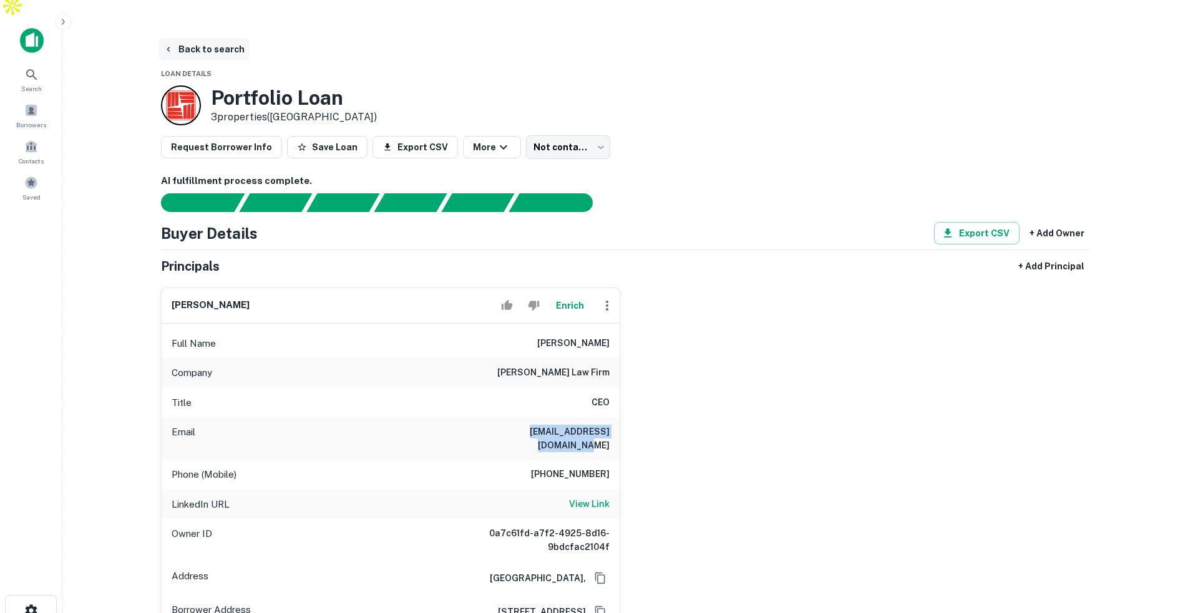
click at [205, 38] on button "Back to search" at bounding box center [204, 49] width 91 height 22
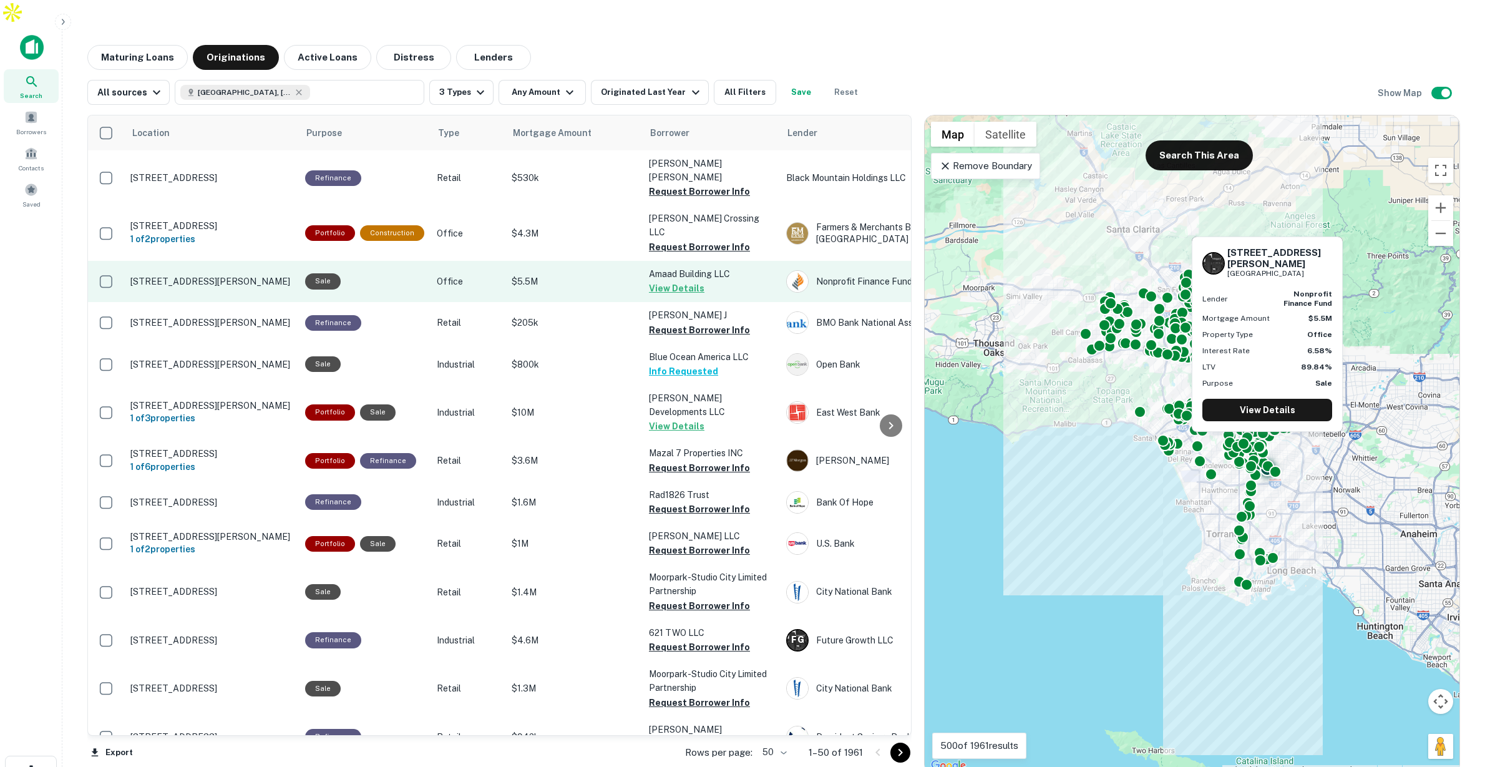
scroll to position [1, 0]
